Goal: Task Accomplishment & Management: Manage account settings

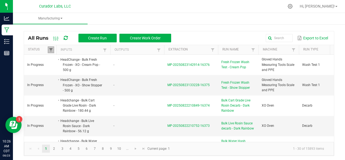
click at [50, 50] on span at bounding box center [51, 50] width 4 height 4
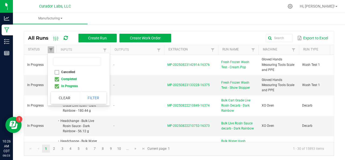
click at [58, 79] on li "Completed" at bounding box center [77, 79] width 52 height 7
checkbox input "false"
click at [95, 100] on button "Filter" at bounding box center [93, 98] width 27 height 12
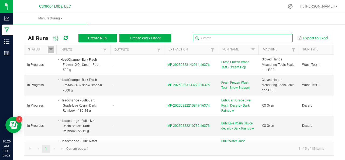
click at [273, 39] on input "text" at bounding box center [243, 38] width 100 height 8
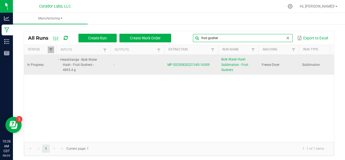
type input "fruit gusher"
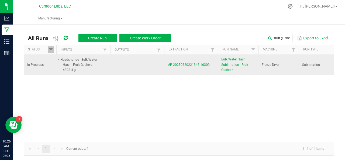
click at [178, 63] on span "MP-20250820221345-16309" at bounding box center [188, 65] width 42 height 4
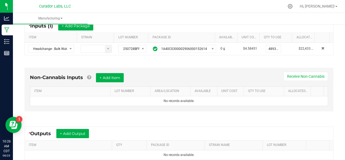
scroll to position [107, 0]
click at [108, 74] on button "+ Add Item" at bounding box center [110, 77] width 28 height 9
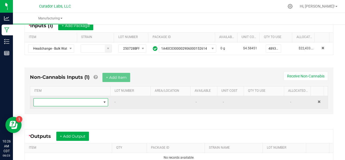
click at [61, 100] on span "NO DATA FOUND" at bounding box center [67, 102] width 67 height 8
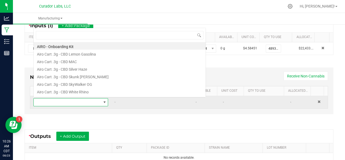
scroll to position [8, 71]
click at [61, 100] on span at bounding box center [67, 102] width 67 height 8
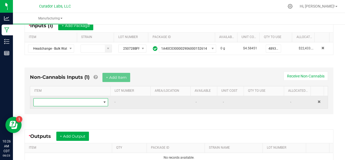
click at [61, 100] on span "NO DATA FOUND" at bounding box center [67, 102] width 67 height 8
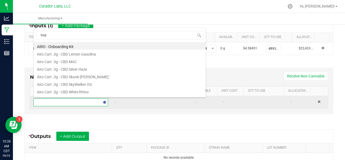
type input "bags"
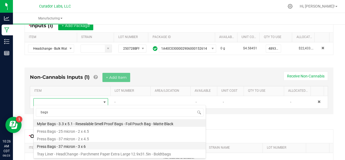
click at [61, 143] on li "Press Bags - 37 micron - 3 x 6" at bounding box center [120, 146] width 172 height 8
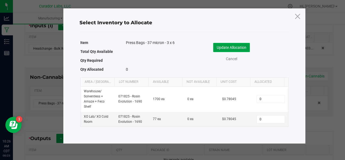
click at [232, 45] on button "Update Allocation" at bounding box center [231, 47] width 37 height 9
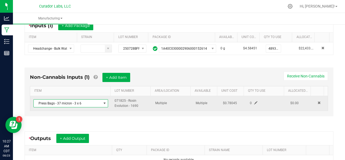
click at [254, 102] on span at bounding box center [255, 102] width 3 height 3
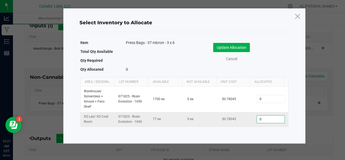
click at [266, 117] on input "0" at bounding box center [271, 119] width 28 height 8
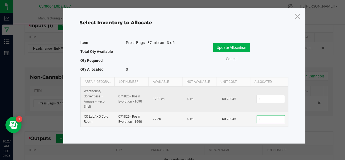
click at [261, 100] on input "0" at bounding box center [271, 99] width 28 height 8
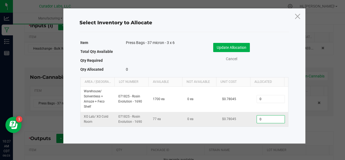
click at [261, 121] on input "0" at bounding box center [271, 119] width 28 height 8
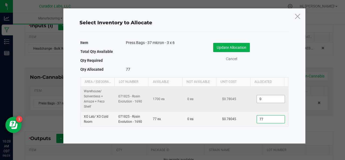
type input "77"
click at [261, 98] on input "0" at bounding box center [271, 99] width 28 height 8
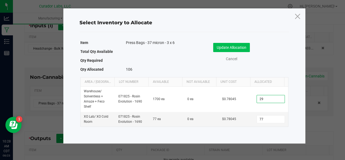
type input "29"
click at [231, 48] on button "Update Allocation" at bounding box center [231, 47] width 37 height 9
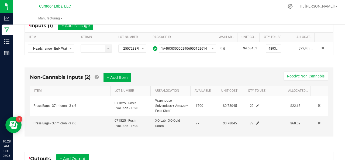
scroll to position [149, 0]
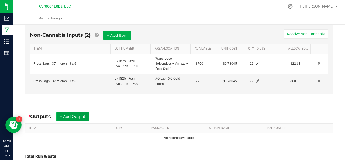
click at [70, 115] on button "+ Add Output" at bounding box center [72, 116] width 33 height 9
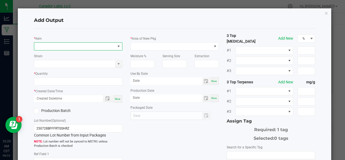
click at [51, 43] on span "NO DATA FOUND" at bounding box center [74, 47] width 81 height 8
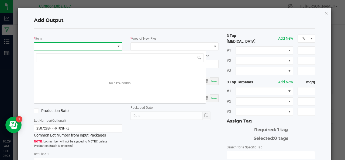
scroll to position [8, 87]
click at [51, 43] on span "NO DATA FOUND" at bounding box center [74, 47] width 81 height 8
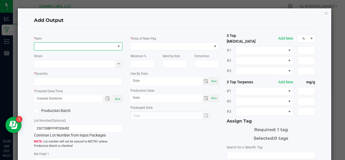
click at [51, 43] on span at bounding box center [74, 47] width 81 height 8
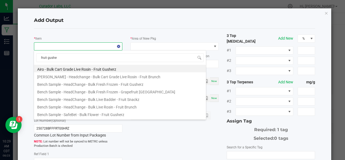
type input "fruit gusher"
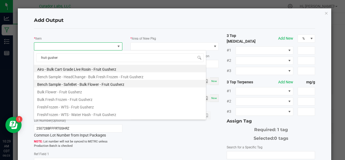
scroll to position [82, 0]
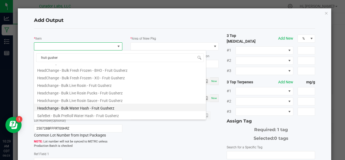
click at [70, 109] on li "Headchange - Bulk Water Hash - Fruit Gusherz" at bounding box center [120, 108] width 172 height 8
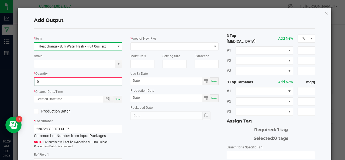
click at [66, 81] on input "0" at bounding box center [78, 82] width 87 height 8
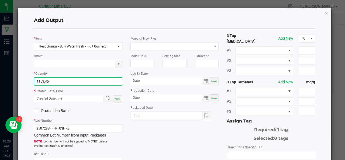
type input "1153.4500 g"
click at [118, 99] on span "Now" at bounding box center [118, 98] width 6 height 3
type input "[DATE] 10:29 AM"
type input "[DATE]"
click at [61, 112] on label "Production Batch" at bounding box center [54, 111] width 40 height 6
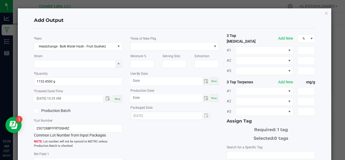
click at [0, 0] on input "Production Batch" at bounding box center [0, 0] width 0 height 0
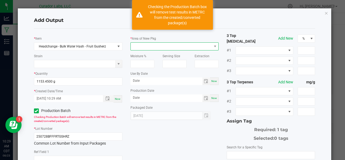
click at [144, 46] on span at bounding box center [171, 47] width 81 height 8
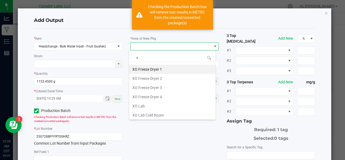
scroll to position [8, 87]
type input "xo"
click at [143, 104] on li "XO Lab" at bounding box center [172, 105] width 87 height 9
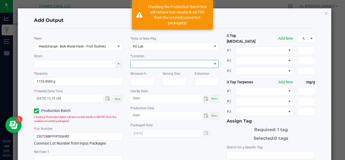
click at [139, 64] on span at bounding box center [171, 64] width 81 height 8
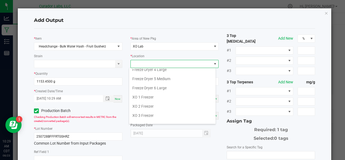
scroll to position [50, 0]
click at [144, 98] on li "XO 1 Freezer" at bounding box center [172, 96] width 87 height 9
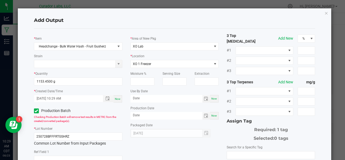
click at [211, 99] on span "Now" at bounding box center [214, 98] width 6 height 3
click at [152, 98] on input "[DATE]" at bounding box center [167, 98] width 72 height 7
type input "[DATE]"
click at [211, 115] on span "Now" at bounding box center [214, 115] width 6 height 3
type input "[DATE]"
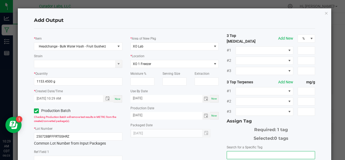
click at [245, 151] on input "NO DATA FOUND" at bounding box center [271, 155] width 88 height 8
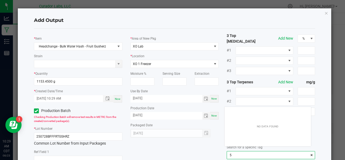
scroll to position [8, 87]
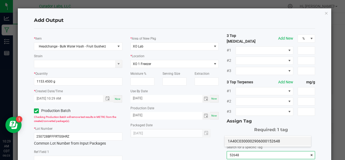
click at [246, 142] on li "1A40C0300002906000152648" at bounding box center [268, 140] width 87 height 9
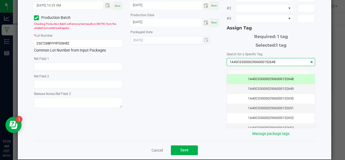
scroll to position [95, 0]
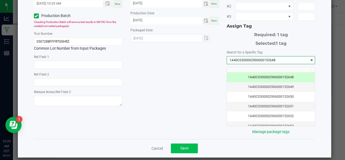
type input "1A40C0300002906000152648"
click at [192, 143] on button "Save" at bounding box center [184, 148] width 27 height 10
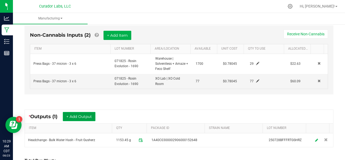
click at [77, 113] on button "+ Add Output" at bounding box center [79, 116] width 33 height 9
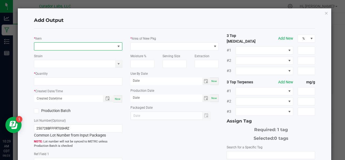
click at [62, 45] on span "NO DATA FOUND" at bounding box center [74, 47] width 81 height 8
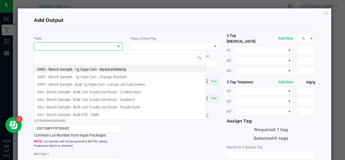
scroll to position [8, 87]
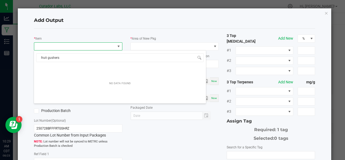
type input "fruit gusher"
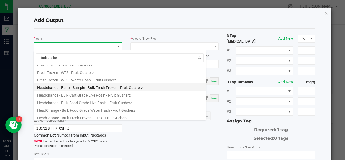
scroll to position [36, 0]
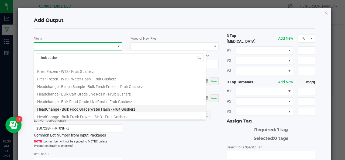
click at [90, 105] on li "HeadChange - Bulk Food Grade Water Hash - Fruit Gusherz" at bounding box center [120, 109] width 172 height 8
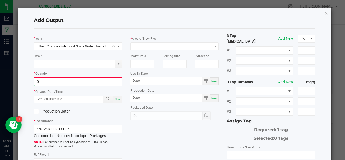
click at [68, 82] on input "0" at bounding box center [78, 82] width 87 height 8
type input "227.7900 g"
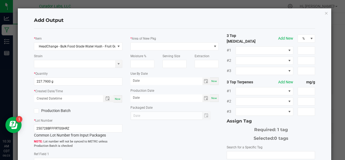
click at [116, 97] on span "Now" at bounding box center [118, 98] width 6 height 3
type input "[DATE] 10:30 AM"
type input "[DATE]"
click at [58, 110] on label "Production Batch" at bounding box center [54, 111] width 40 height 6
click at [0, 0] on input "Production Batch" at bounding box center [0, 0] width 0 height 0
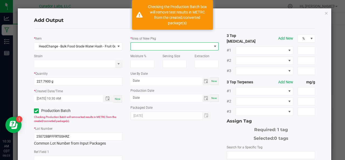
click at [143, 47] on span at bounding box center [171, 47] width 81 height 8
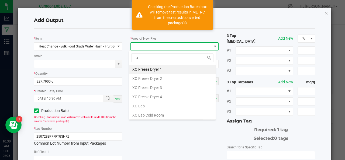
scroll to position [8, 87]
type input "xo"
click at [140, 104] on li "XO Lab" at bounding box center [172, 105] width 87 height 9
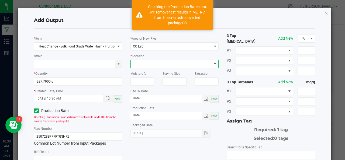
click at [146, 66] on span at bounding box center [171, 64] width 81 height 8
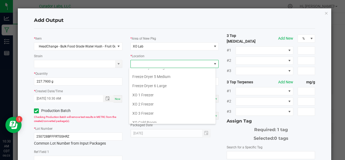
scroll to position [59, 0]
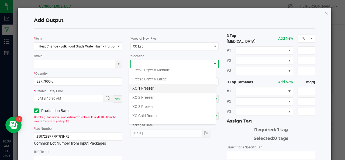
click at [152, 90] on li "XO 1 Freezer" at bounding box center [172, 88] width 87 height 9
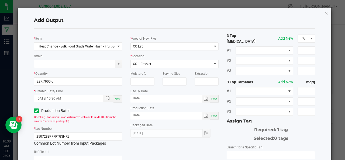
click at [211, 100] on span "Now" at bounding box center [214, 98] width 6 height 3
click at [163, 101] on input "[DATE]" at bounding box center [167, 98] width 72 height 7
type input "[DATE]"
click at [213, 118] on div "Now" at bounding box center [214, 116] width 9 height 8
type input "[DATE]"
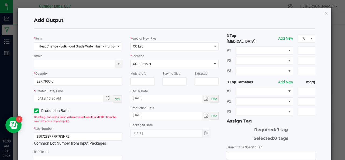
click at [244, 152] on input "NO DATA FOUND" at bounding box center [271, 155] width 88 height 8
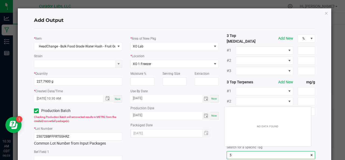
scroll to position [8, 87]
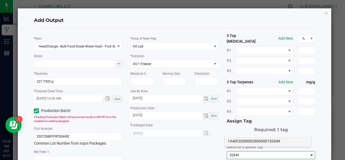
click at [245, 141] on li "1A40C0300002906000152649" at bounding box center [268, 140] width 87 height 9
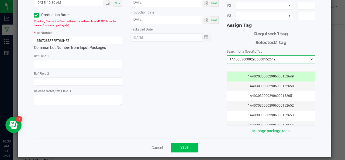
type input "1A40C0300002906000152649"
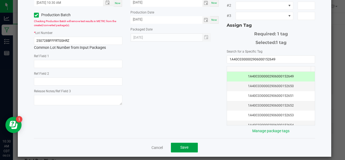
click at [177, 143] on button "Save" at bounding box center [184, 148] width 27 height 10
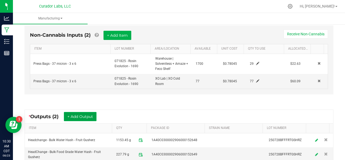
click at [93, 115] on button "+ Add Output" at bounding box center [80, 116] width 33 height 9
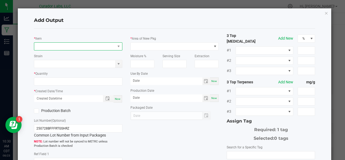
click at [75, 47] on span "NO DATA FOUND" at bounding box center [74, 47] width 81 height 8
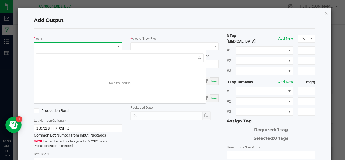
scroll to position [8, 87]
click at [75, 47] on span "NO DATA FOUND" at bounding box center [74, 47] width 81 height 8
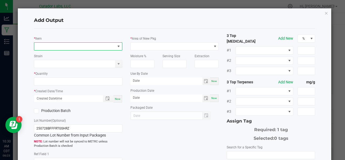
click at [75, 47] on span at bounding box center [74, 47] width 81 height 8
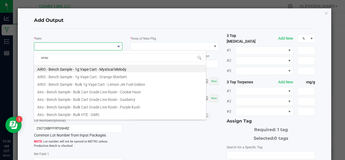
type input "unsub"
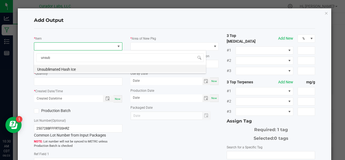
click at [62, 68] on li "Unsublimated Hash Ice" at bounding box center [120, 69] width 172 height 8
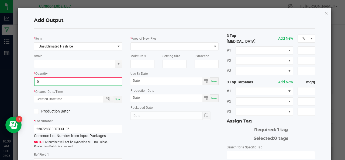
click at [62, 78] on input "0" at bounding box center [78, 82] width 87 height 8
type input "72.5000 g"
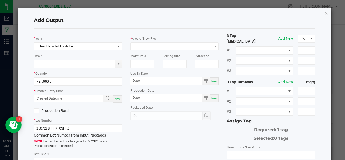
click at [118, 98] on span "Now" at bounding box center [118, 98] width 6 height 3
type input "[DATE] 10:30 AM"
type input "[DATE]"
click at [52, 110] on label "Production Batch" at bounding box center [54, 111] width 40 height 6
click at [0, 0] on input "Production Batch" at bounding box center [0, 0] width 0 height 0
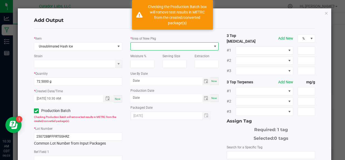
click at [139, 48] on span at bounding box center [171, 47] width 81 height 8
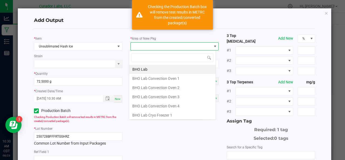
type input "o"
type input "xo"
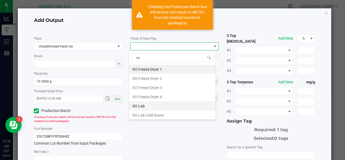
click at [142, 102] on li "XO Lab" at bounding box center [172, 105] width 87 height 9
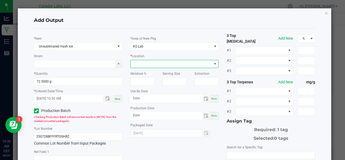
click at [146, 64] on span at bounding box center [171, 64] width 81 height 8
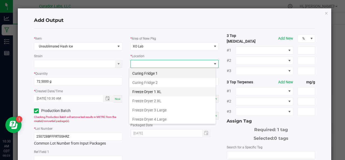
scroll to position [63, 0]
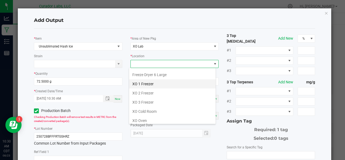
click at [153, 82] on li "XO 1 Freezer" at bounding box center [172, 83] width 87 height 9
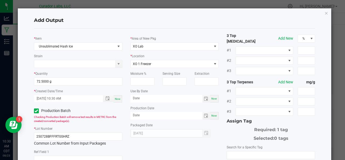
click at [212, 98] on span "Now" at bounding box center [214, 98] width 6 height 3
click at [169, 99] on input "[DATE]" at bounding box center [167, 98] width 72 height 7
type input "[DATE]"
click at [213, 115] on span "Now" at bounding box center [214, 115] width 6 height 3
type input "[DATE]"
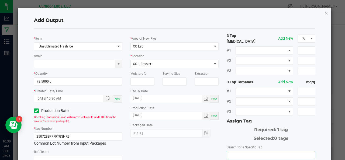
click at [241, 153] on input "NO DATA FOUND" at bounding box center [271, 155] width 88 height 8
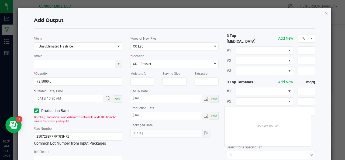
scroll to position [8, 87]
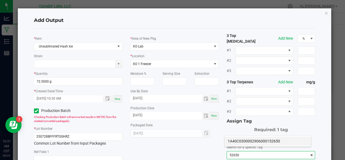
click at [245, 143] on li "1A40C0300002906000152650" at bounding box center [268, 140] width 87 height 9
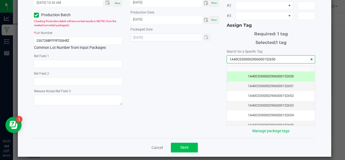
type input "1A40C0300002906000152650"
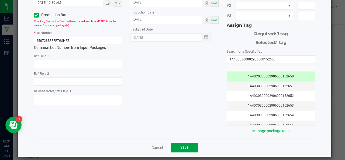
click at [176, 143] on button "Save" at bounding box center [184, 148] width 27 height 10
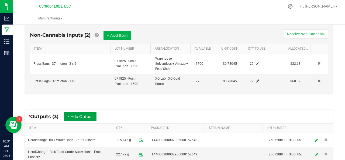
click at [84, 112] on button "+ Add Output" at bounding box center [80, 116] width 33 height 9
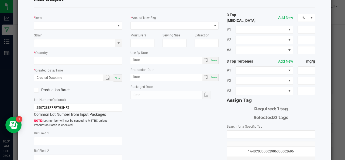
scroll to position [20, 0]
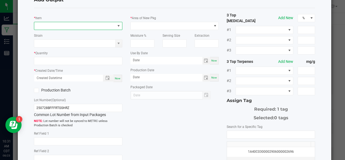
click at [62, 26] on span "NO DATA FOUND" at bounding box center [74, 26] width 81 height 8
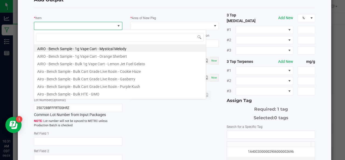
scroll to position [8, 87]
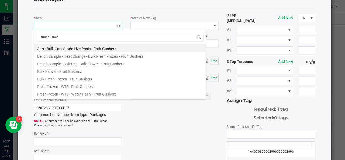
type input "fruit gushe"
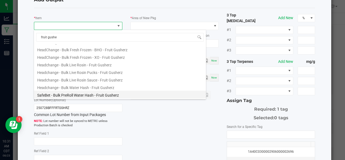
click at [72, 92] on li "SafeBet - Bulk PreRoll Water Hash - Fruit Gusherz" at bounding box center [120, 95] width 172 height 8
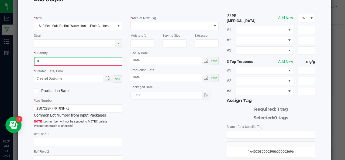
click at [65, 61] on input "0" at bounding box center [78, 61] width 87 height 8
type input "203.1000 g"
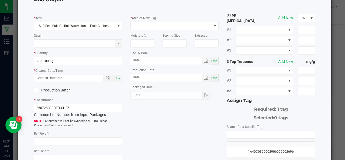
click at [119, 78] on div "Now" at bounding box center [118, 78] width 9 height 7
type input "[DATE] 10:31 AM"
type input "[DATE]"
click at [47, 90] on label "Production Batch" at bounding box center [54, 90] width 40 height 6
click at [0, 0] on input "Production Batch" at bounding box center [0, 0] width 0 height 0
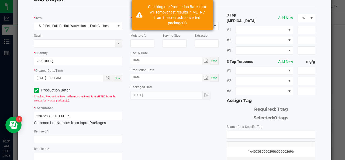
click at [134, 27] on div "Checking the Production Batch box will remove test results in METRC from the cr…" at bounding box center [172, 15] width 81 height 30
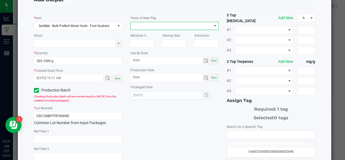
click at [134, 27] on span at bounding box center [171, 26] width 81 height 8
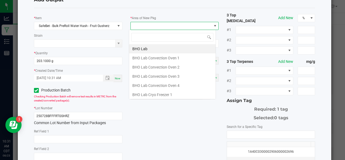
click at [134, 27] on span at bounding box center [171, 26] width 81 height 8
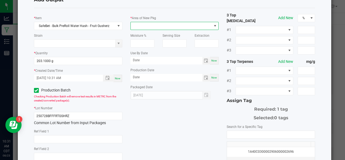
click at [134, 27] on span at bounding box center [171, 26] width 81 height 8
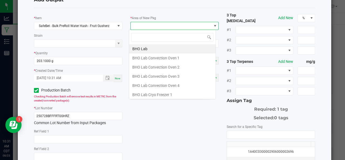
scroll to position [8, 87]
type input "xo"
click at [143, 85] on li "XO Lab" at bounding box center [172, 85] width 87 height 9
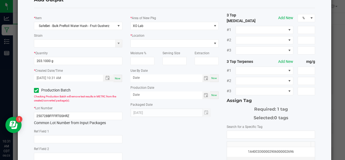
click at [211, 78] on span "Now" at bounding box center [214, 78] width 6 height 3
click at [151, 41] on span at bounding box center [171, 44] width 81 height 8
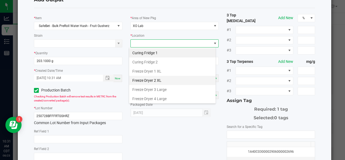
scroll to position [63, 0]
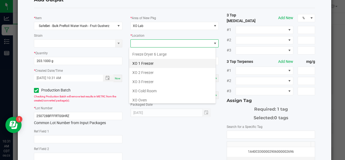
click at [139, 60] on li "XO 1 Freezer" at bounding box center [172, 63] width 87 height 9
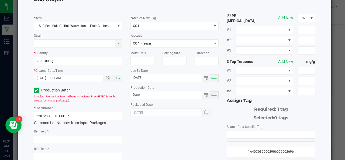
click at [214, 77] on span "Now" at bounding box center [214, 78] width 6 height 3
click at [181, 78] on input "[DATE]" at bounding box center [167, 77] width 72 height 7
type input "[DATE]"
click at [211, 94] on span "Now" at bounding box center [214, 95] width 6 height 3
type input "[DATE]"
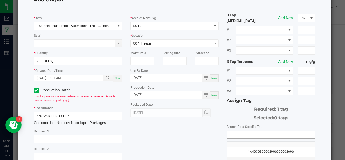
click at [234, 131] on input "NO DATA FOUND" at bounding box center [271, 135] width 88 height 8
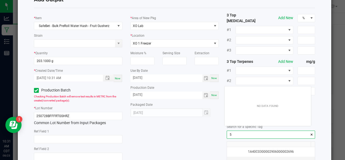
scroll to position [8, 87]
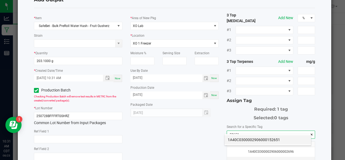
click at [237, 138] on li "1A40C0300002906000152651" at bounding box center [268, 139] width 87 height 9
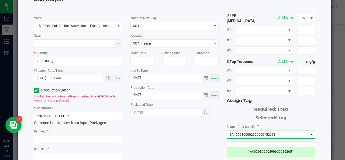
scroll to position [96, 0]
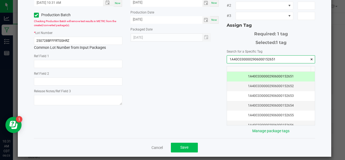
type input "1A40C0300002906000152651"
click at [176, 143] on button "Save" at bounding box center [184, 148] width 27 height 10
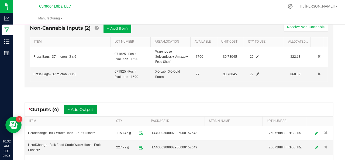
scroll to position [0, 0]
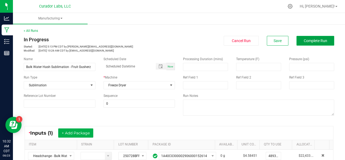
click at [304, 42] on span "Complete Run" at bounding box center [315, 41] width 23 height 4
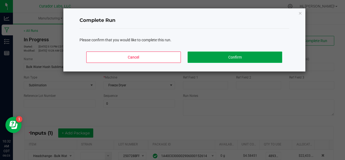
click at [261, 59] on button "Confirm" at bounding box center [235, 57] width 94 height 11
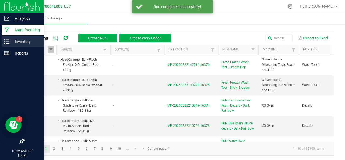
click at [7, 41] on icon at bounding box center [6, 41] width 5 height 5
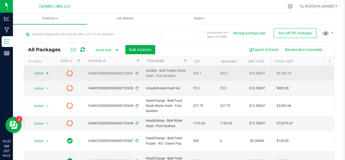
click at [38, 73] on span "Action" at bounding box center [36, 74] width 15 height 8
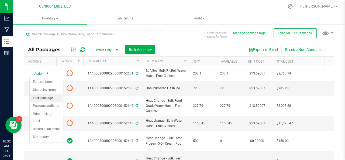
click at [41, 97] on li "Lock package" at bounding box center [46, 98] width 33 height 8
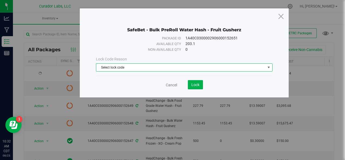
click at [117, 67] on span "Select lock code" at bounding box center [180, 68] width 169 height 8
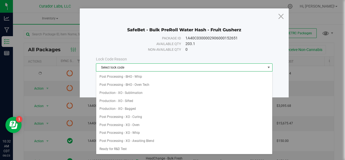
scroll to position [118, 0]
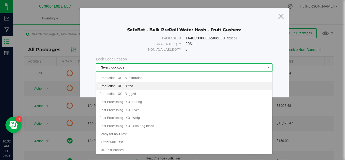
click at [118, 85] on li "Production - XO - Sifted" at bounding box center [184, 86] width 176 height 8
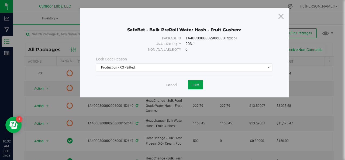
click at [188, 83] on button "Lock" at bounding box center [195, 84] width 15 height 9
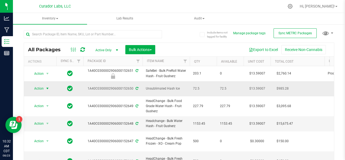
click at [37, 85] on span "Action" at bounding box center [36, 89] width 15 height 8
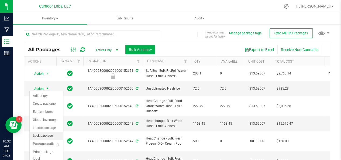
click at [44, 136] on li "Lock package" at bounding box center [46, 136] width 33 height 8
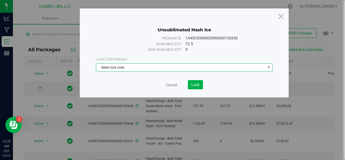
click at [130, 64] on span "Select lock code" at bounding box center [180, 68] width 169 height 8
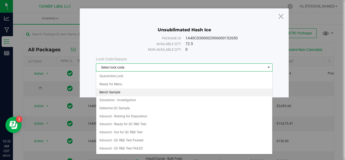
scroll to position [118, 0]
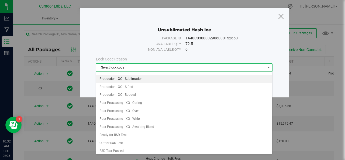
click at [117, 78] on li "Production - XO - Sublimation" at bounding box center [184, 79] width 176 height 8
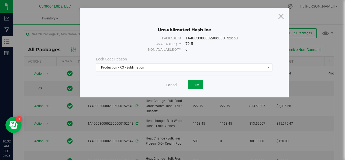
click at [194, 84] on span "Lock" at bounding box center [195, 85] width 8 height 4
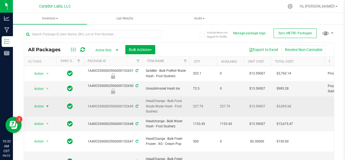
click at [40, 105] on span "Action" at bounding box center [36, 106] width 15 height 8
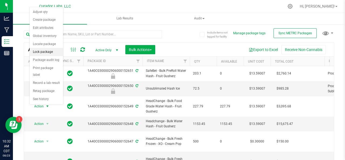
click at [45, 51] on li "Lock package" at bounding box center [46, 52] width 33 height 8
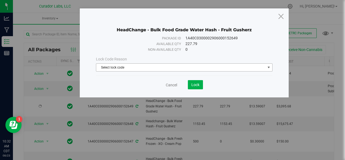
click at [130, 68] on span "Select lock code" at bounding box center [180, 68] width 169 height 8
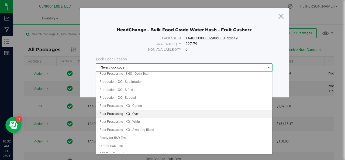
scroll to position [111, 0]
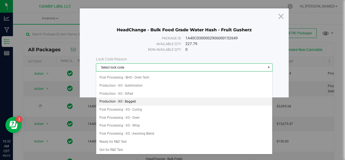
click at [129, 98] on li "Production - XO - Bagged" at bounding box center [184, 102] width 176 height 8
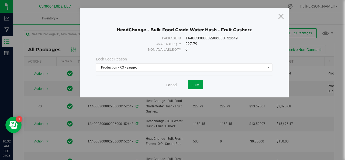
click at [198, 83] on span "Lock" at bounding box center [195, 85] width 8 height 4
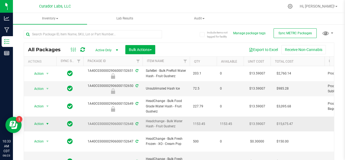
click at [39, 122] on span "Action" at bounding box center [36, 124] width 15 height 8
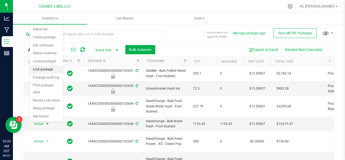
click at [51, 71] on li "Lock package" at bounding box center [46, 70] width 33 height 8
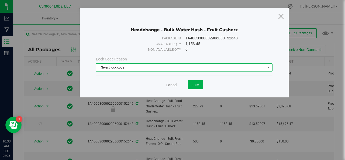
click at [112, 65] on span "Select lock code" at bounding box center [180, 68] width 169 height 8
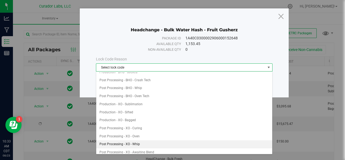
scroll to position [92, 0]
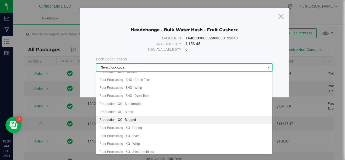
click at [131, 116] on li "Production - XO - Bagged" at bounding box center [184, 120] width 176 height 8
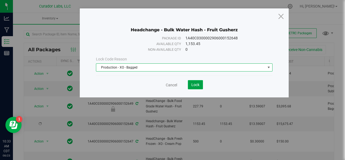
click at [195, 81] on button "Lock" at bounding box center [195, 84] width 15 height 9
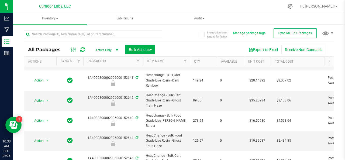
scroll to position [102, 0]
